Goal: Task Accomplishment & Management: Manage account settings

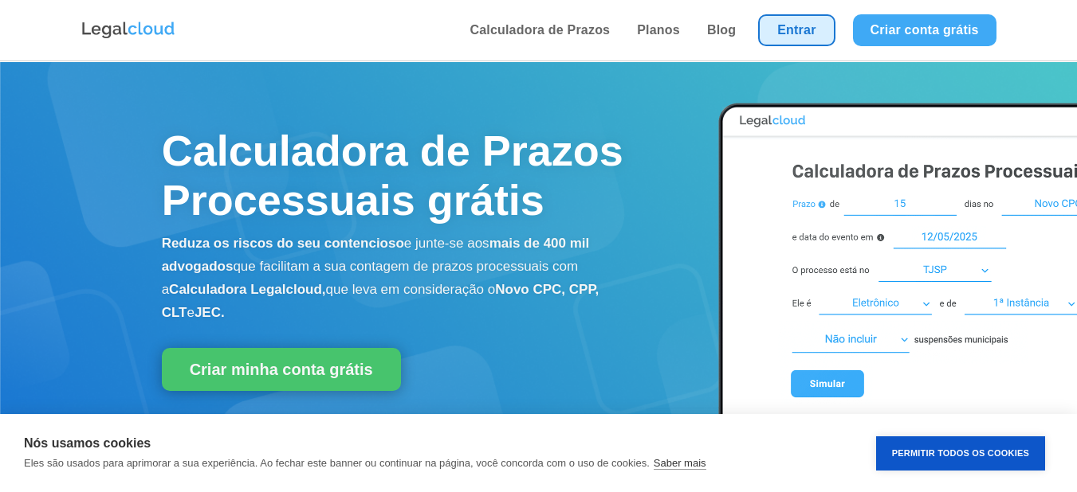
click at [779, 25] on link "Entrar" at bounding box center [796, 30] width 76 height 32
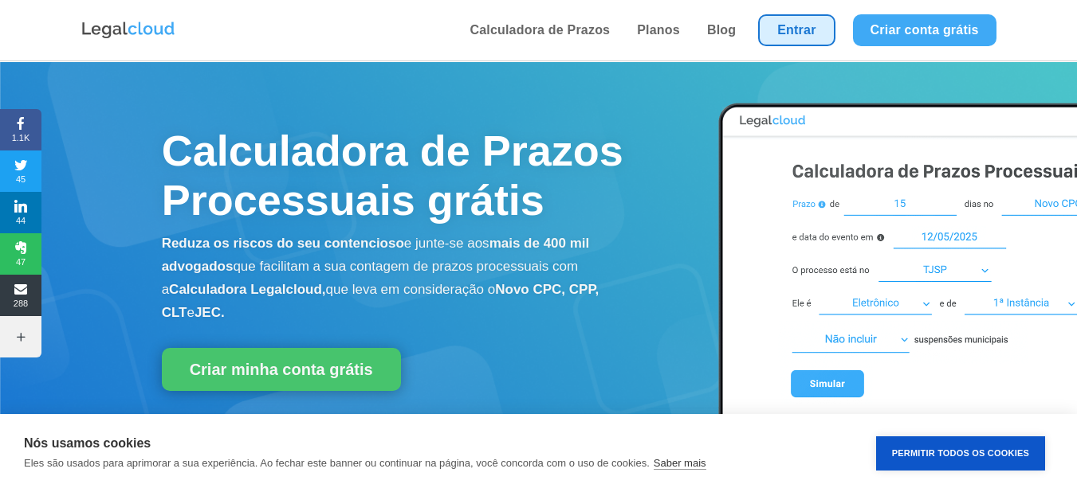
click at [792, 27] on link "Entrar" at bounding box center [796, 30] width 76 height 32
